Goal: Navigation & Orientation: Go to known website

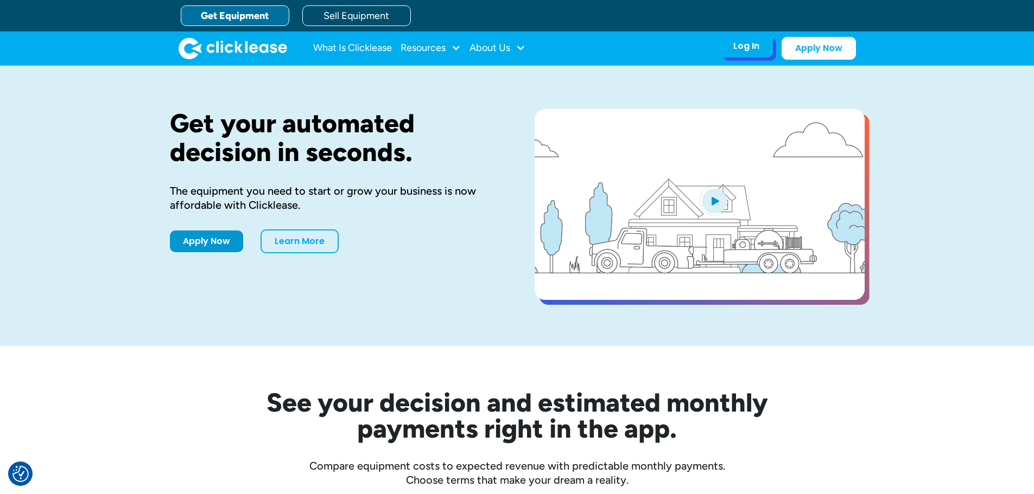
click at [746, 53] on div "Log In Account login I use Clicklease to get my equipment Partner Portal I offe…" at bounding box center [746, 46] width 53 height 23
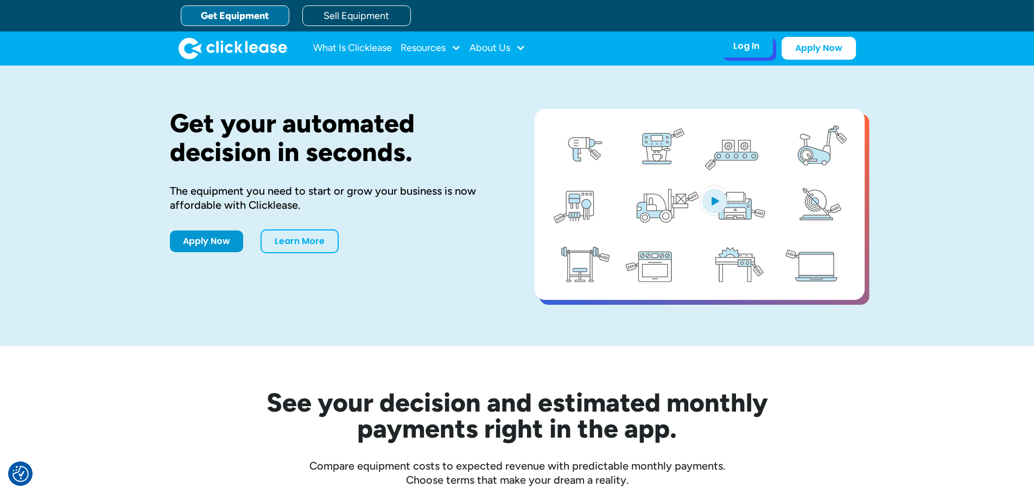
click at [749, 46] on div "Log In" at bounding box center [746, 46] width 26 height 11
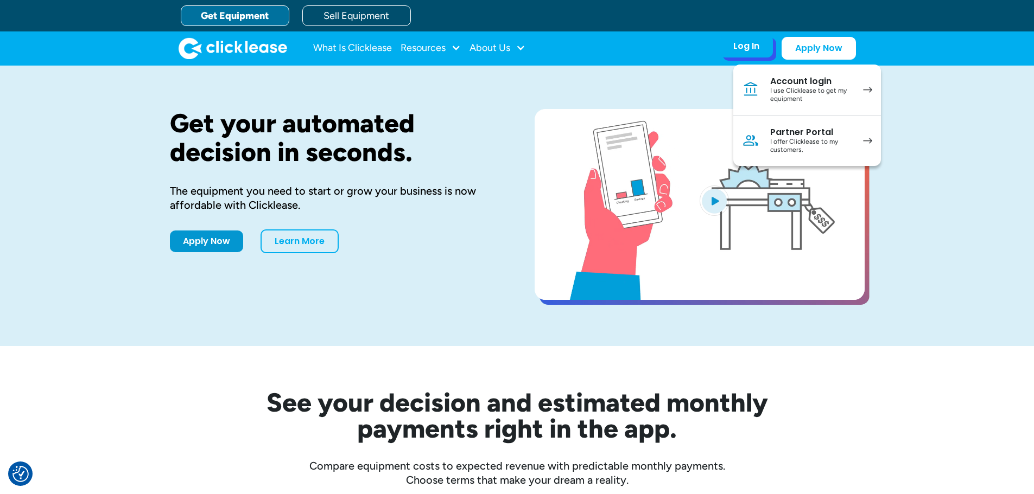
click at [798, 135] on div "Partner Portal" at bounding box center [811, 132] width 82 height 11
